Goal: Task Accomplishment & Management: Manage account settings

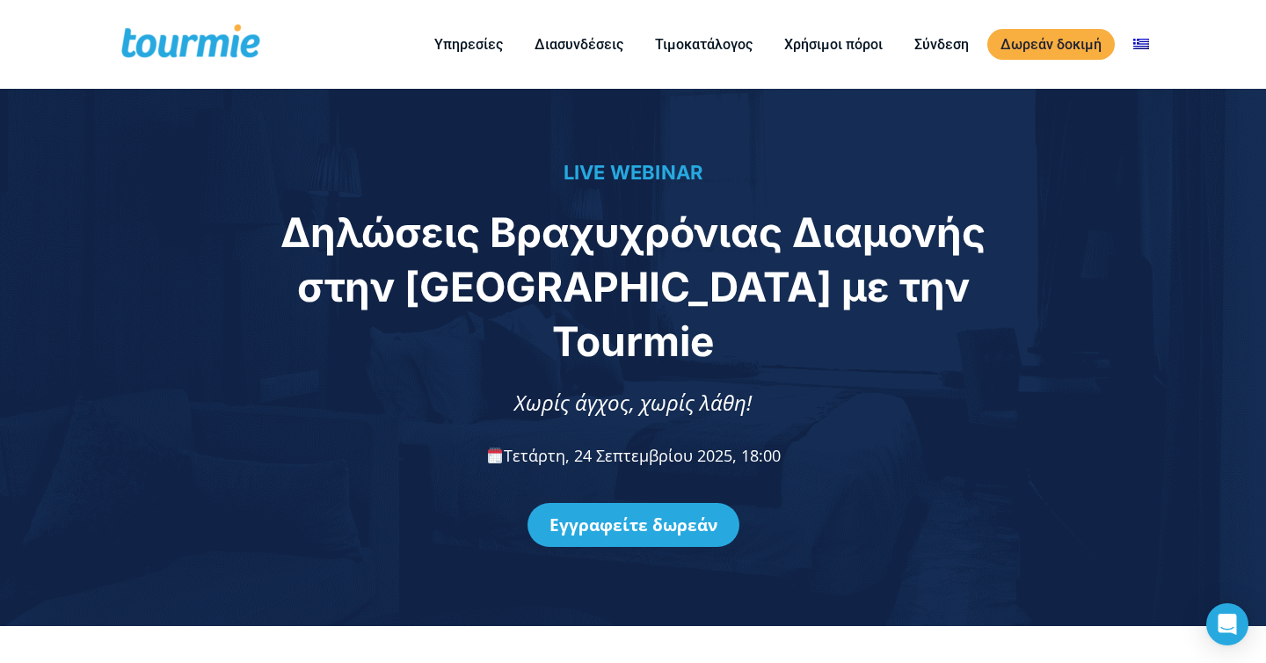
click at [441, 280] on h1 "Δηλώσεις Βραχυχρόνιας Διαμονής στην ΑΑΔΕ με την Tourmie" at bounding box center [633, 287] width 723 height 164
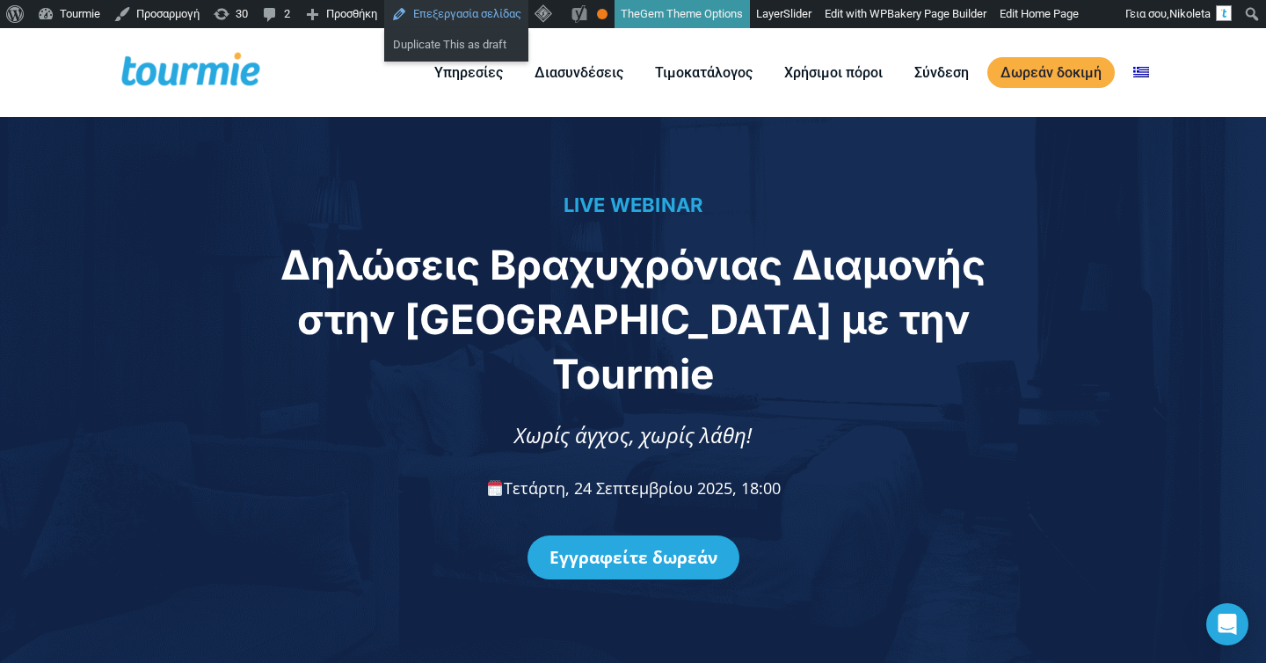
click at [491, 15] on link "Επεξεργασία σελίδας" at bounding box center [456, 14] width 144 height 28
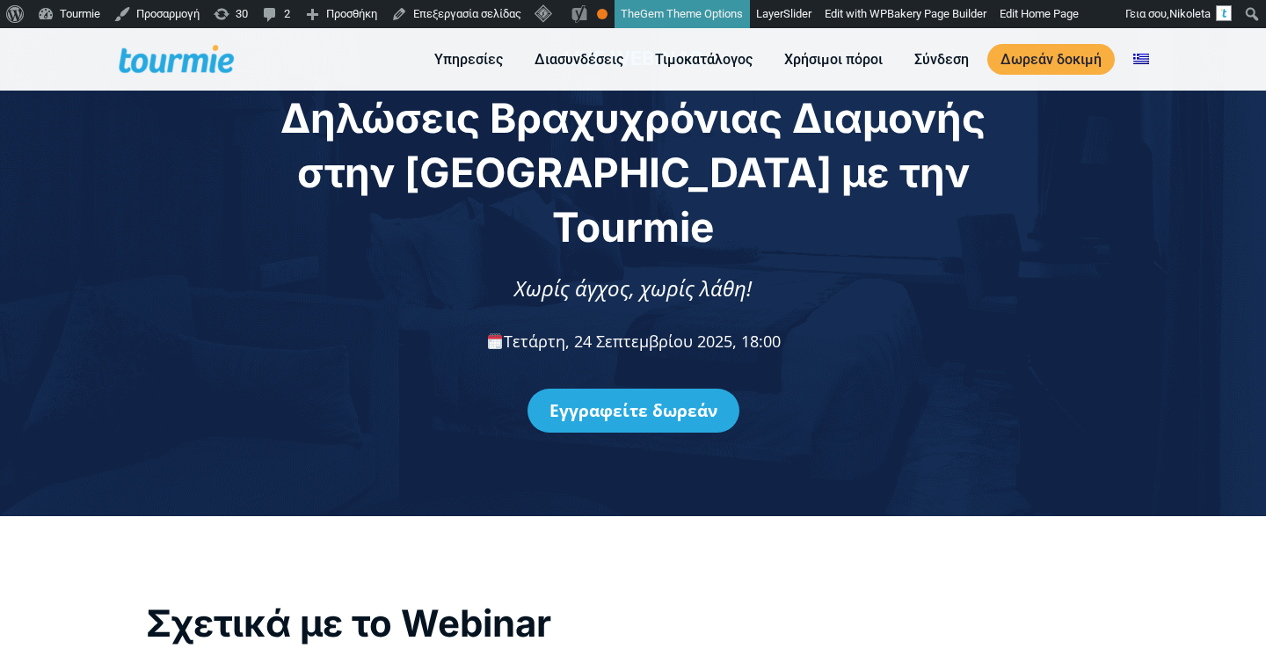
scroll to position [55, 0]
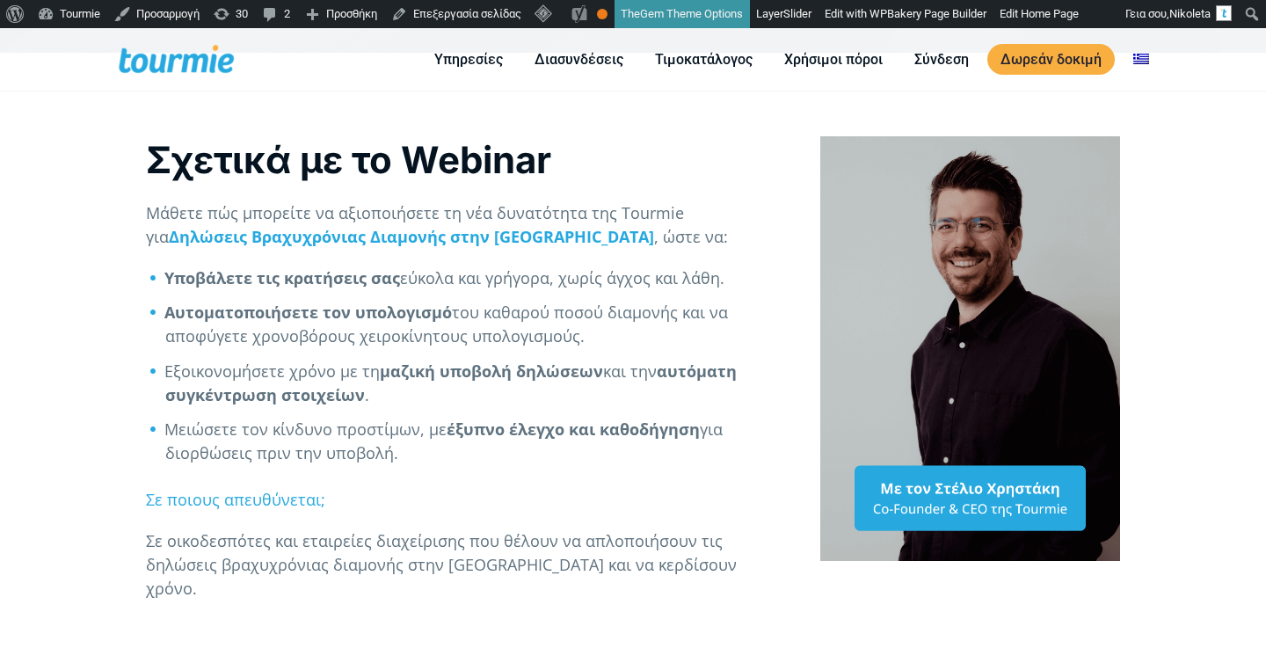
scroll to position [612, 0]
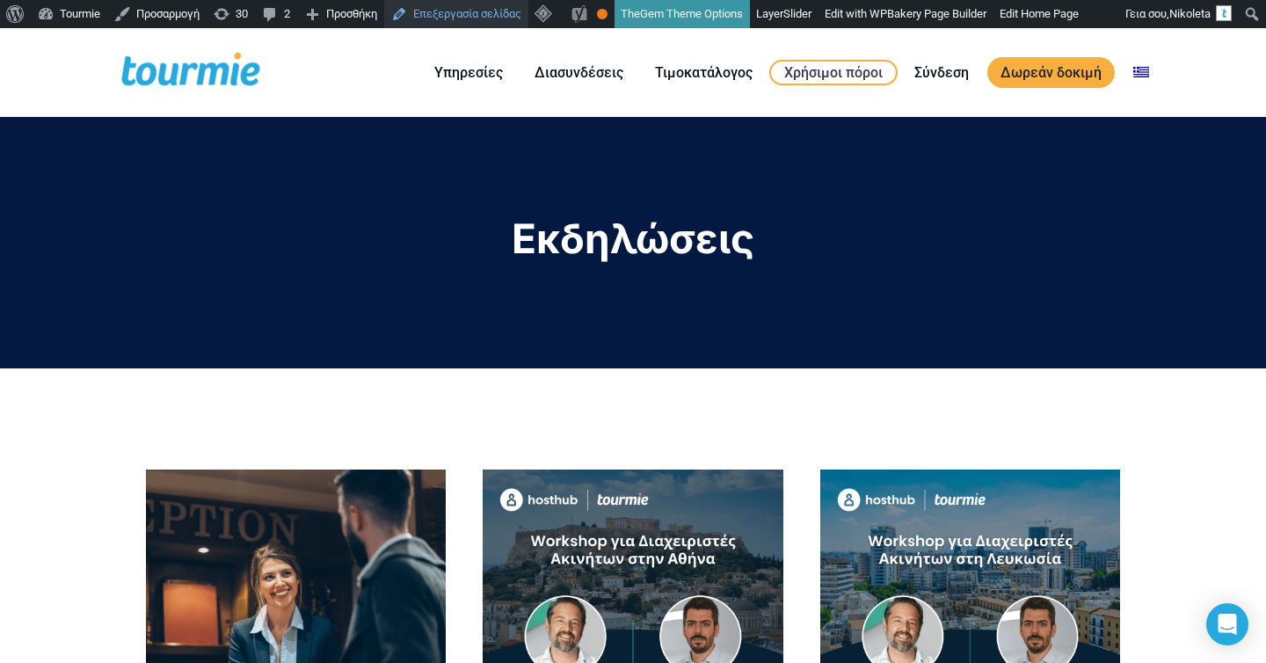
click at [506, 22] on link "Επεξεργασία σελίδας" at bounding box center [456, 14] width 144 height 28
